Goal: Find specific page/section: Find specific page/section

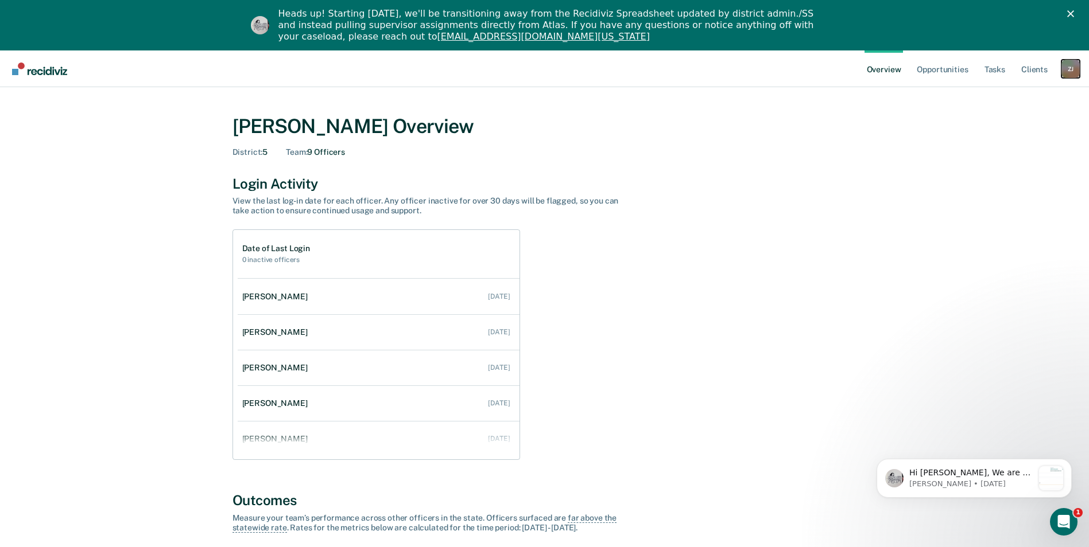
click at [1069, 65] on div "Z J" at bounding box center [1070, 69] width 18 height 18
click at [1012, 123] on link "Go to Operations" at bounding box center [1024, 125] width 92 height 10
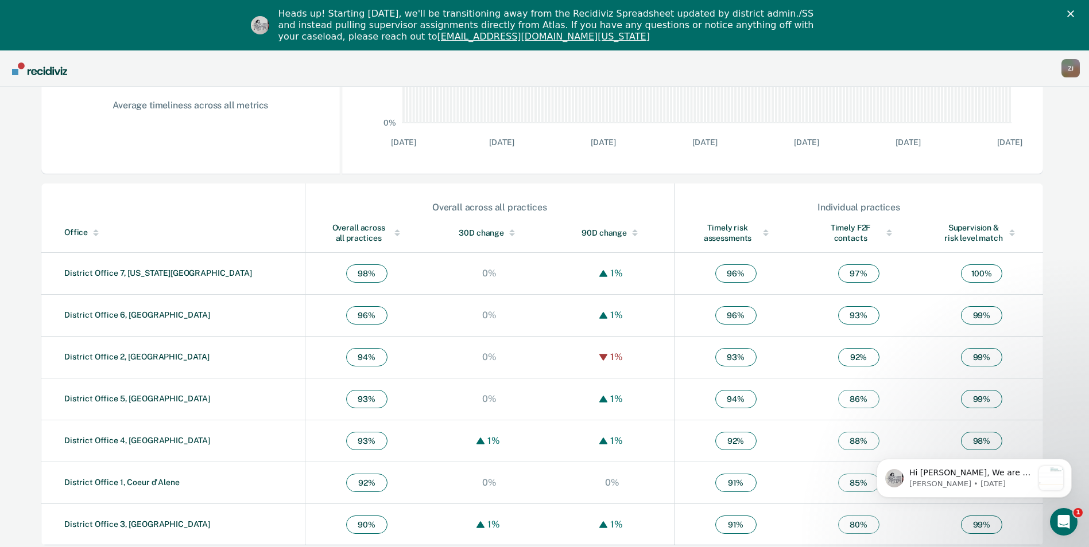
scroll to position [304, 0]
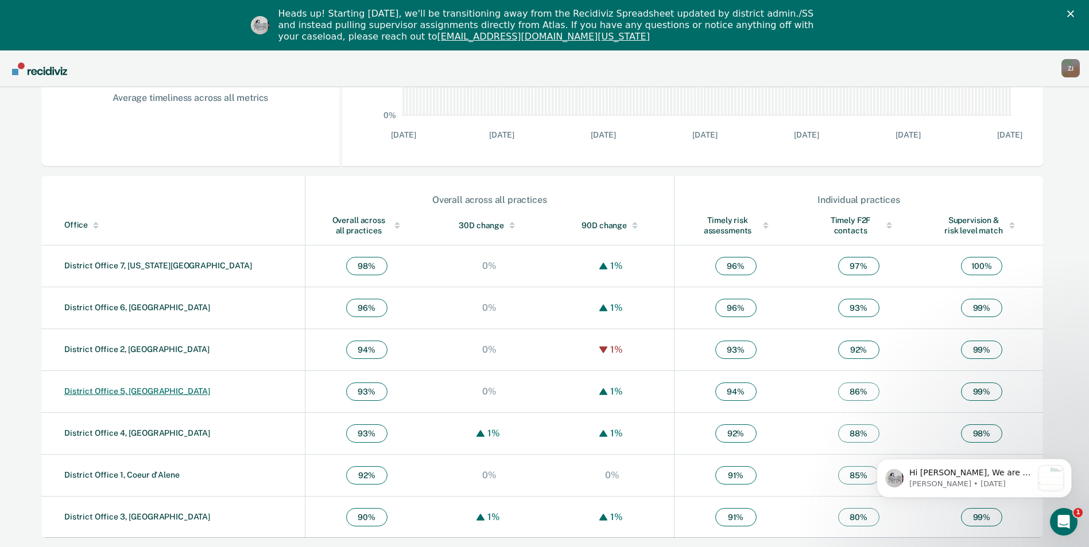
click at [147, 390] on link "District Office 5, [GEOGRAPHIC_DATA]" at bounding box center [137, 391] width 146 height 9
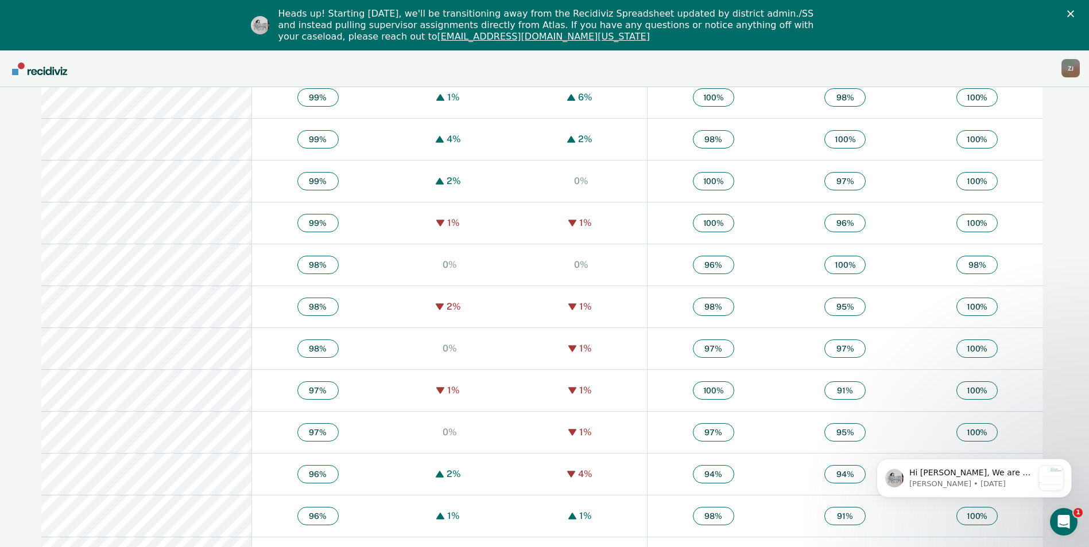
scroll to position [574, 0]
